Goal: Information Seeking & Learning: Obtain resource

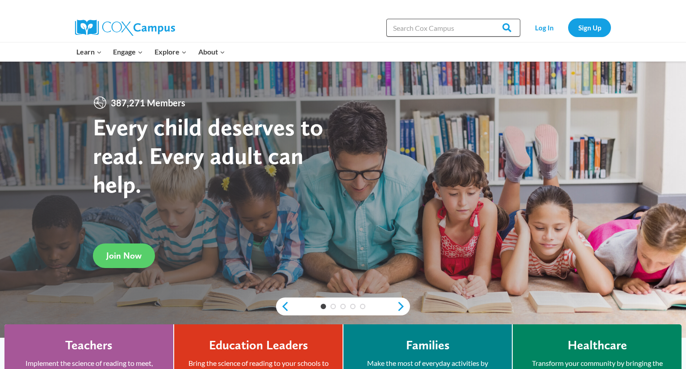
click at [479, 30] on input "Search in https://coxcampus.org/" at bounding box center [454, 28] width 134 height 18
click at [552, 29] on link "Log In" at bounding box center [544, 27] width 39 height 18
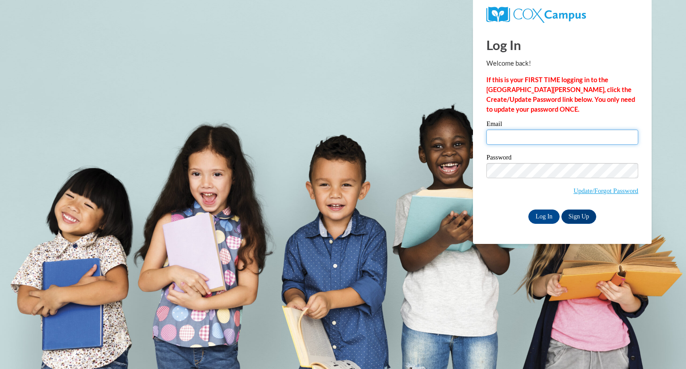
click at [517, 140] on input "Email" at bounding box center [563, 137] width 152 height 15
type input "awilkins@pelham-city.k12.ga.us"
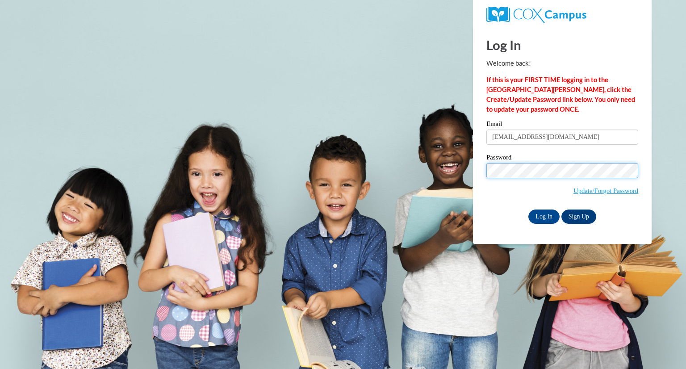
click at [529, 210] on input "Log In" at bounding box center [544, 217] width 31 height 14
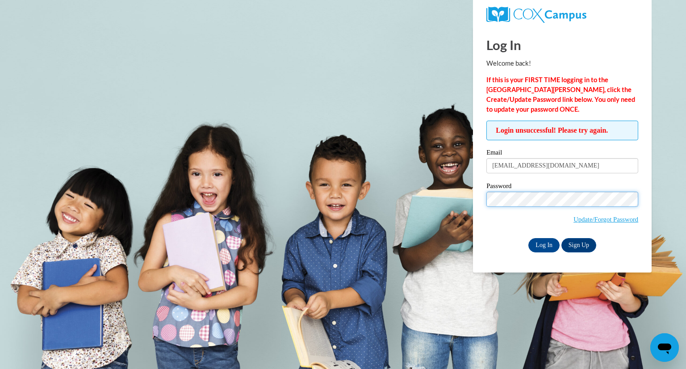
click at [529, 238] on input "Log In" at bounding box center [544, 245] width 31 height 14
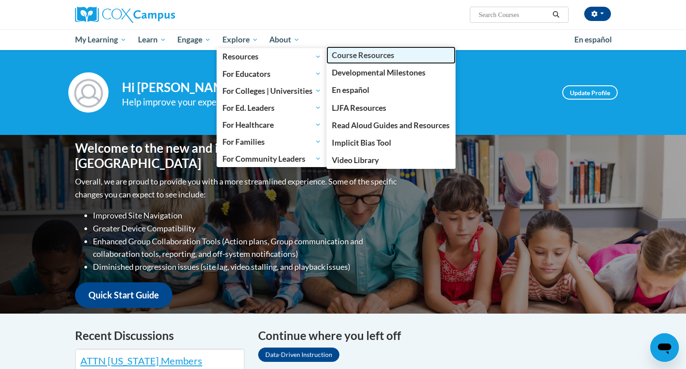
click at [377, 55] on span "Course Resources" at bounding box center [363, 54] width 63 height 9
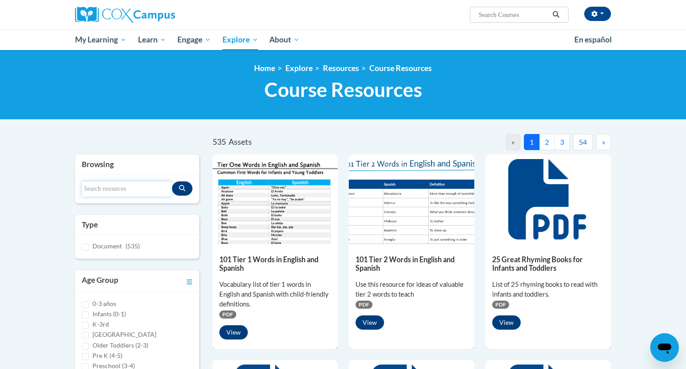
click at [147, 195] on input "Search resources" at bounding box center [127, 188] width 90 height 15
type input "data"
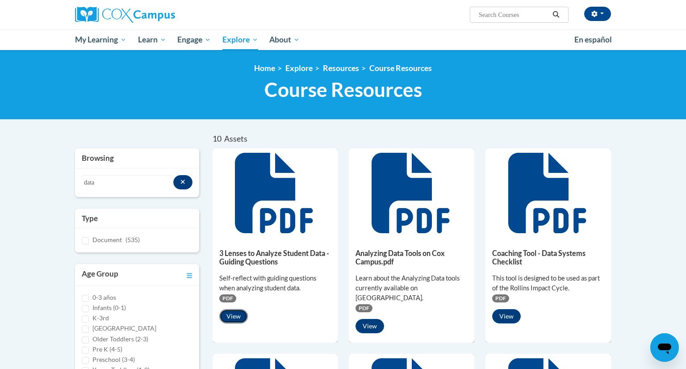
click at [231, 316] on button "View" at bounding box center [233, 316] width 29 height 14
